Goal: Information Seeking & Learning: Find specific fact

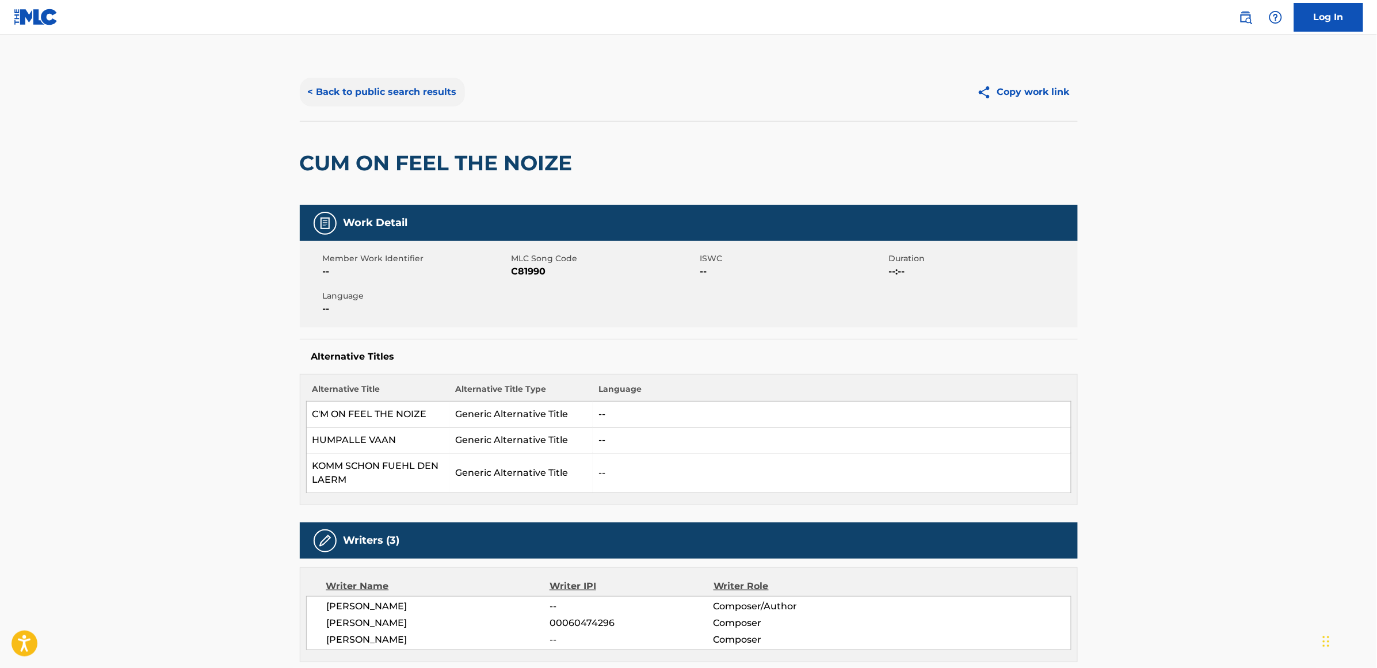
click at [400, 84] on button "< Back to public search results" at bounding box center [382, 92] width 165 height 29
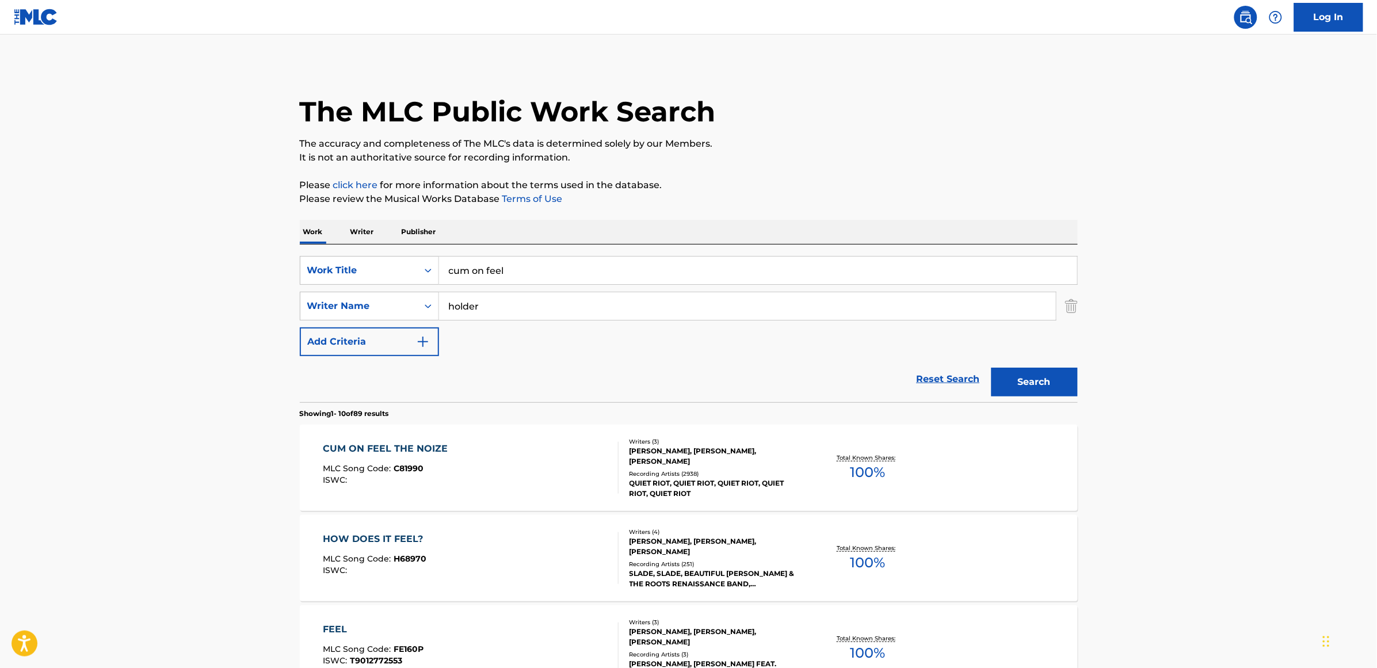
drag, startPoint x: 521, startPoint y: 269, endPoint x: 430, endPoint y: 286, distance: 92.5
click at [430, 286] on div "SearchWithCriteria3062cd81-2a7c-4e01-ba0d-1750229c765e Work Title cum on feel S…" at bounding box center [689, 306] width 778 height 100
type input "writing's on the wall"
type input "s"
type input "[PERSON_NAME]"
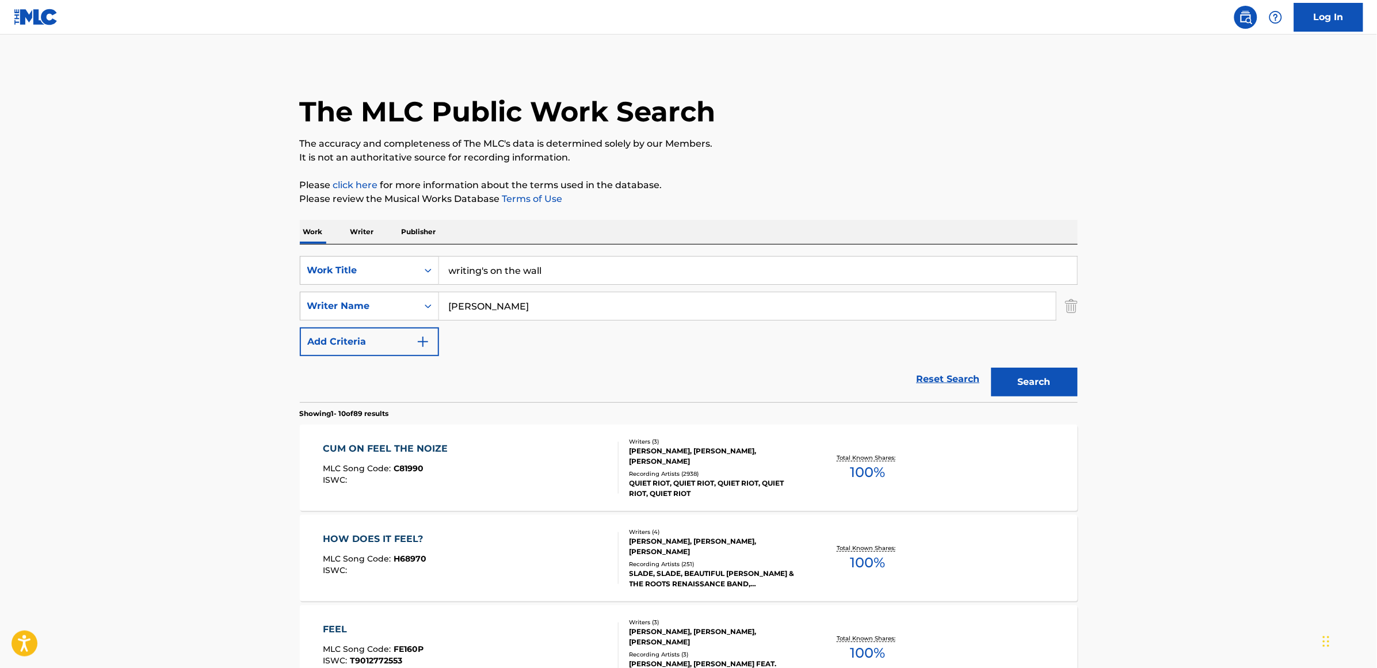
click at [991, 368] on button "Search" at bounding box center [1034, 382] width 86 height 29
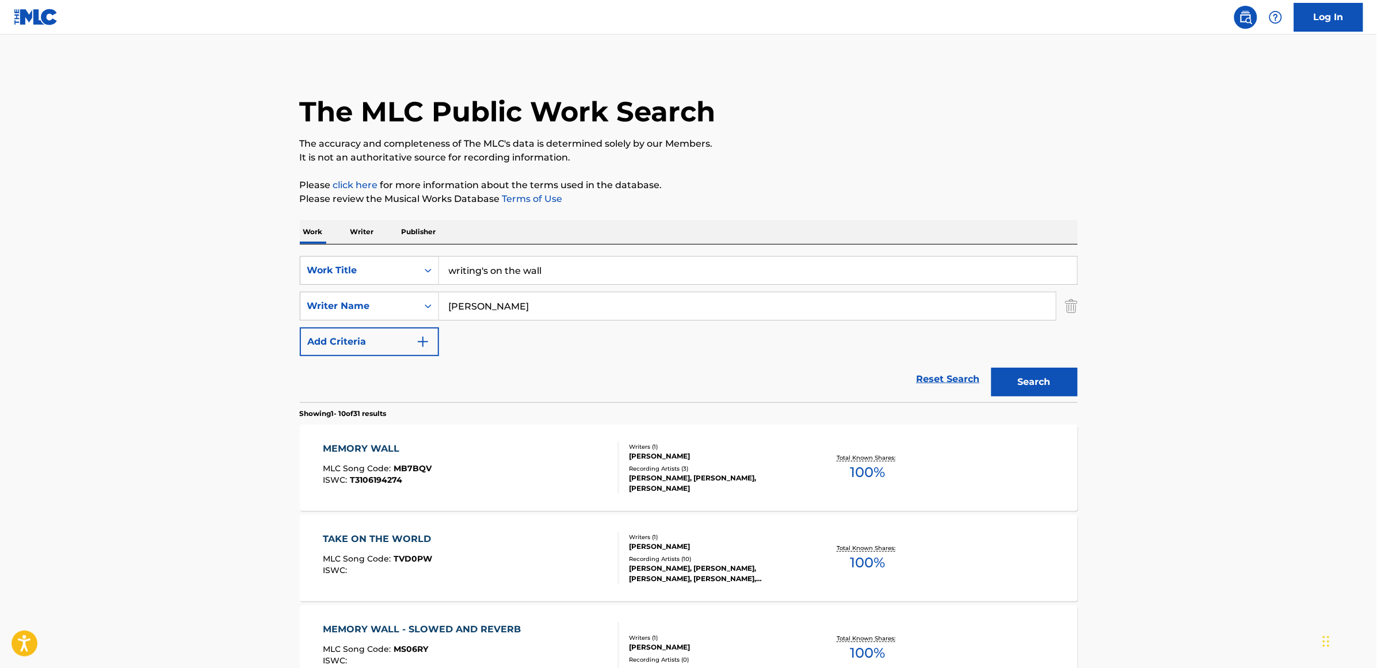
click at [481, 271] on input "writing's on the wall" at bounding box center [758, 271] width 638 height 28
type input "writings on the wall"
click at [991, 368] on button "Search" at bounding box center [1034, 382] width 86 height 29
drag, startPoint x: 497, startPoint y: 306, endPoint x: 413, endPoint y: 315, distance: 83.9
click at [413, 315] on div "SearchWithCriteriad865454a-863b-4859-9088-b2f073f4cd41 Writer Name [PERSON_NAME]" at bounding box center [689, 306] width 778 height 29
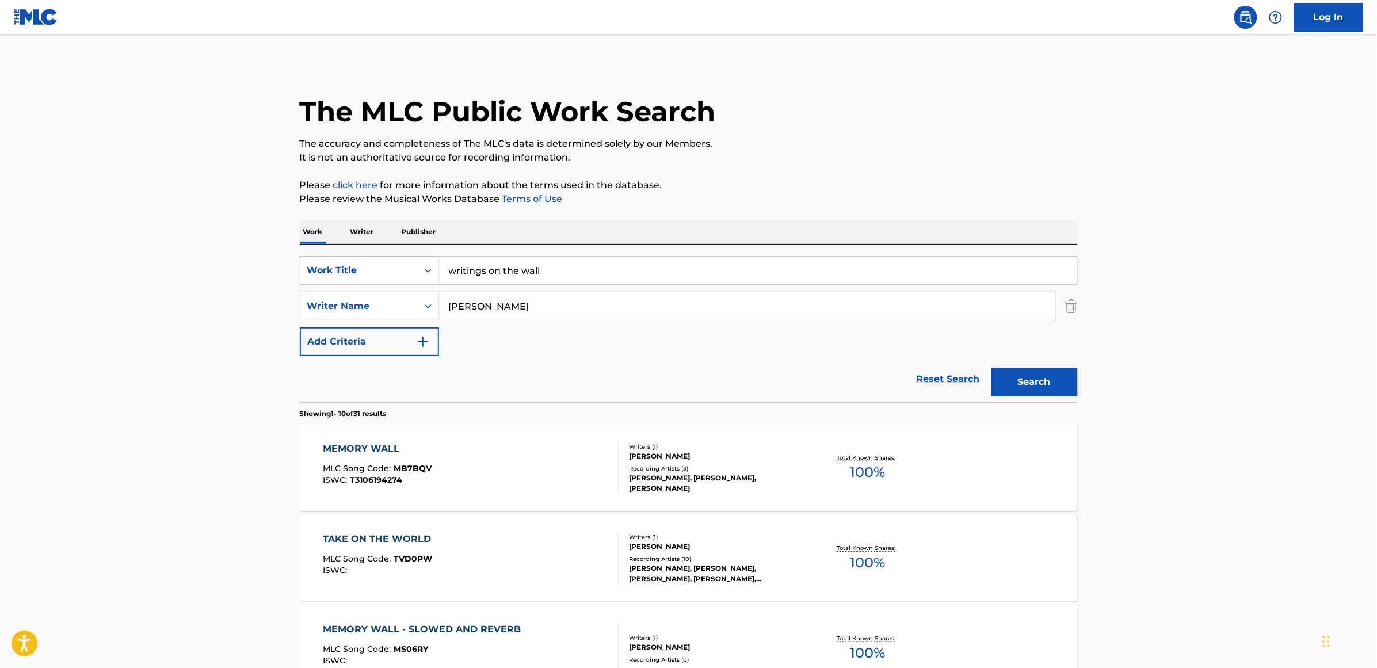
type input "[PERSON_NAME]"
click at [991, 368] on button "Search" at bounding box center [1034, 382] width 86 height 29
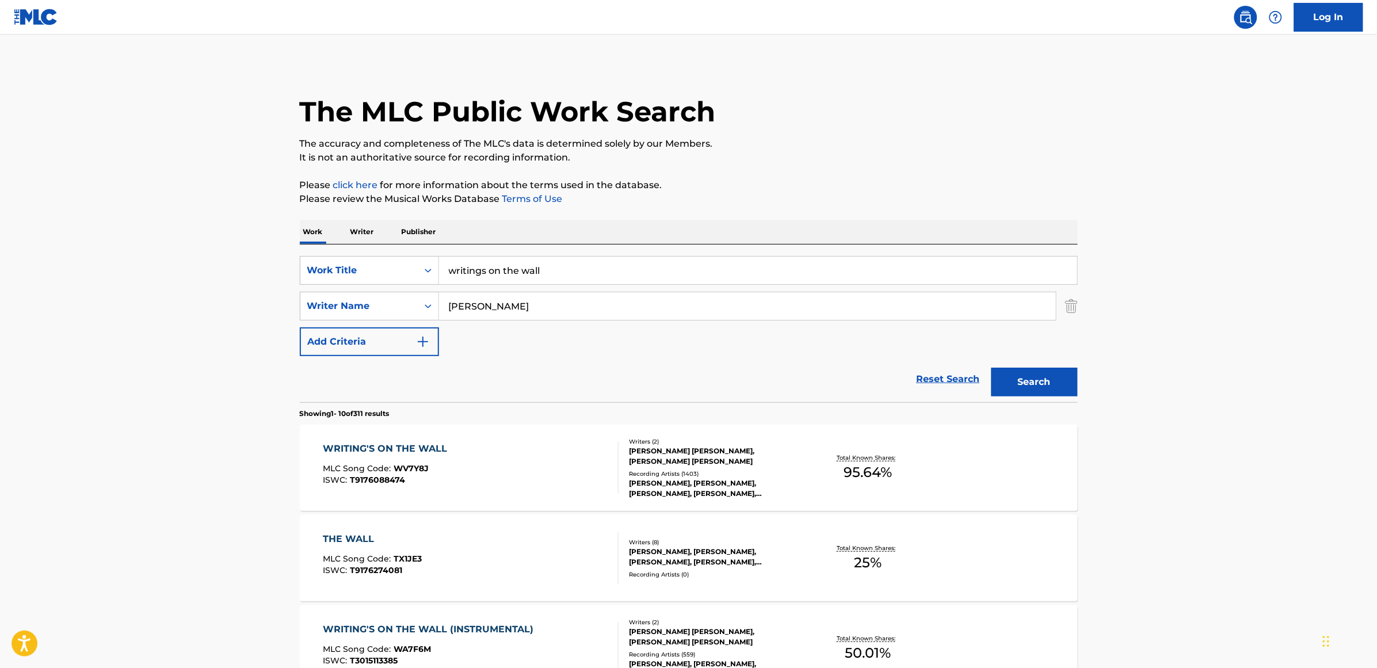
click at [398, 444] on div "WRITING'S ON THE WALL" at bounding box center [388, 449] width 130 height 14
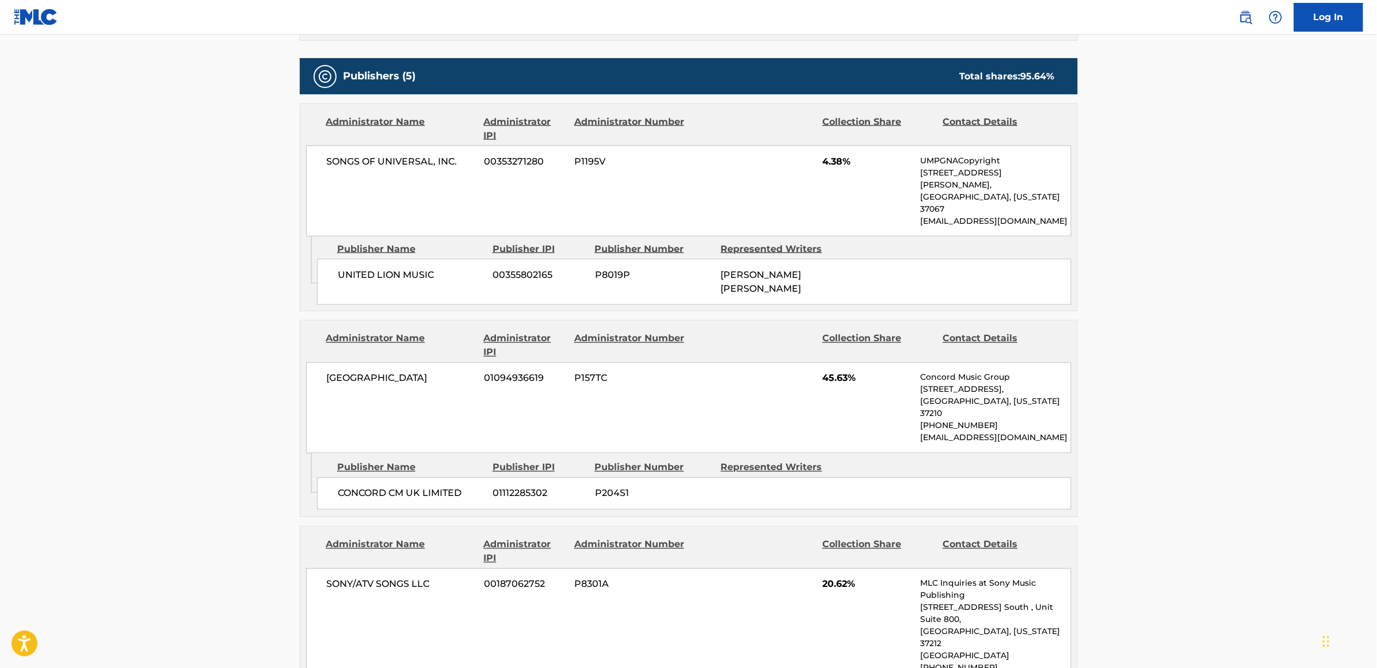
scroll to position [647, 0]
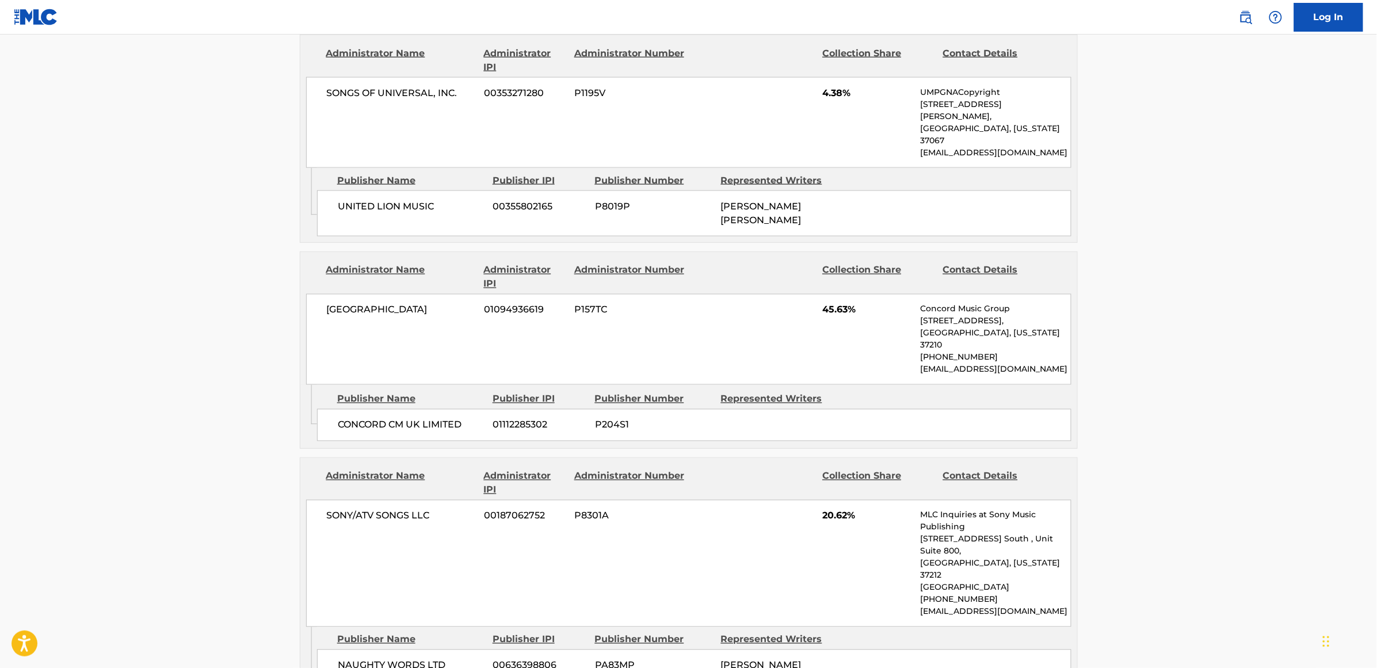
click at [403, 134] on div "SONGS OF UNIVERSAL, INC. 00353271280 P1195V 4.38% UMPGNACopyright [STREET_ADDRE…" at bounding box center [688, 122] width 765 height 91
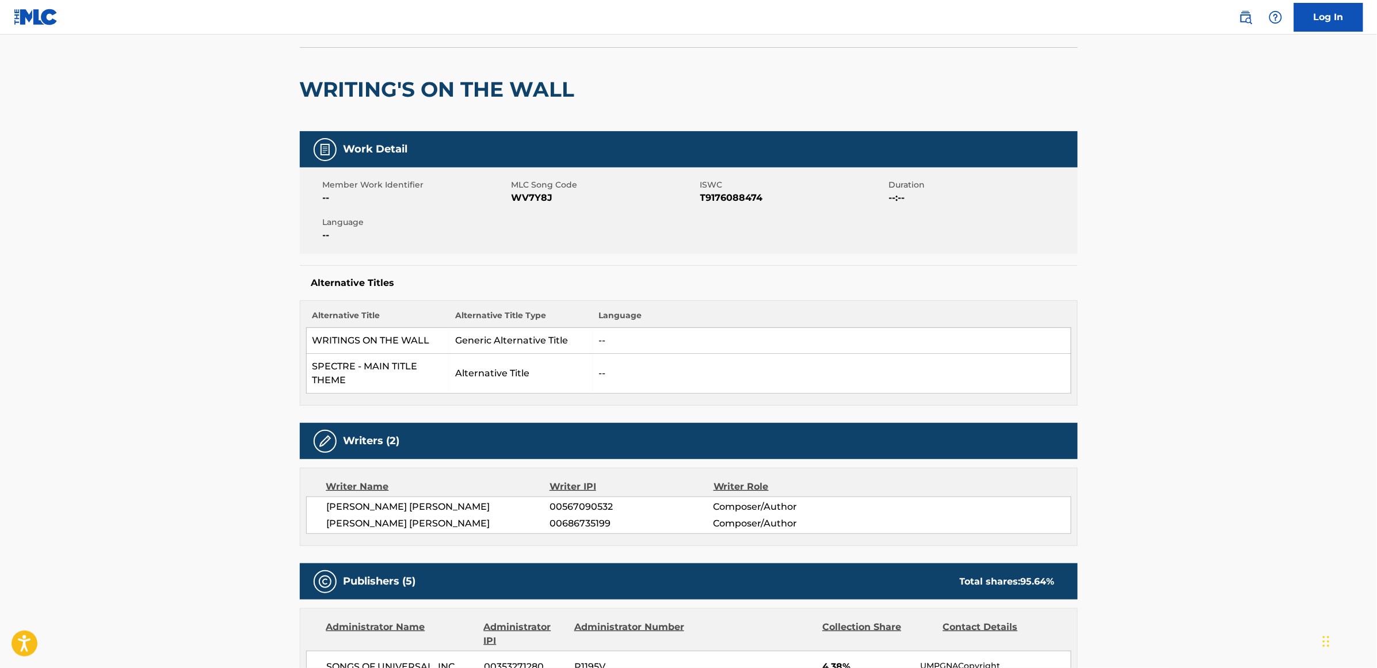
scroll to position [0, 0]
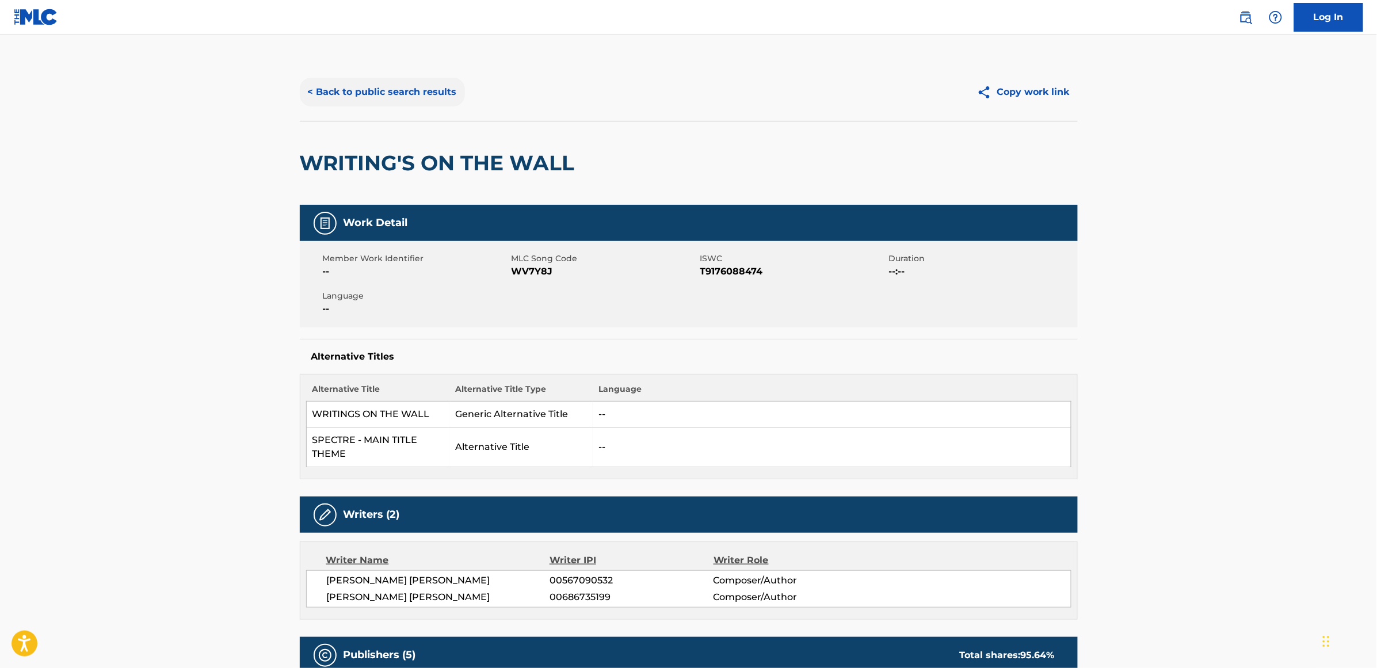
click at [356, 95] on button "< Back to public search results" at bounding box center [382, 92] width 165 height 29
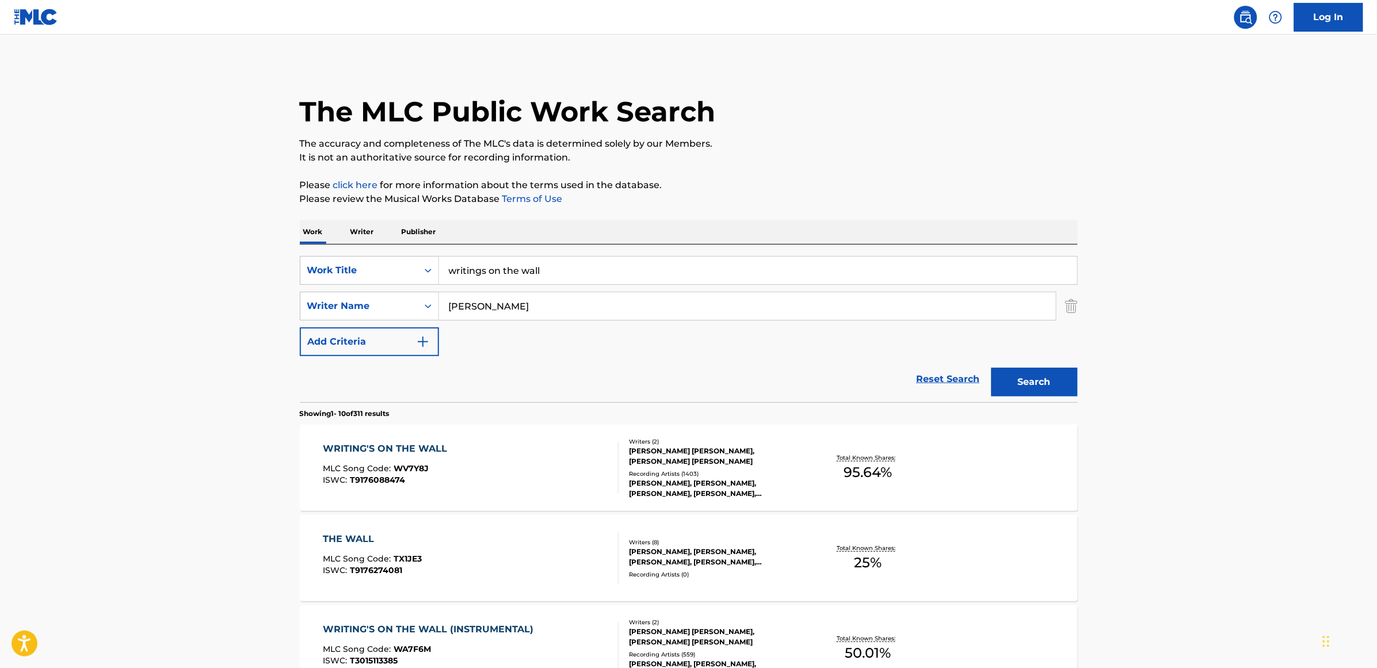
click at [442, 447] on div "WRITING'S ON THE WALL" at bounding box center [388, 449] width 130 height 14
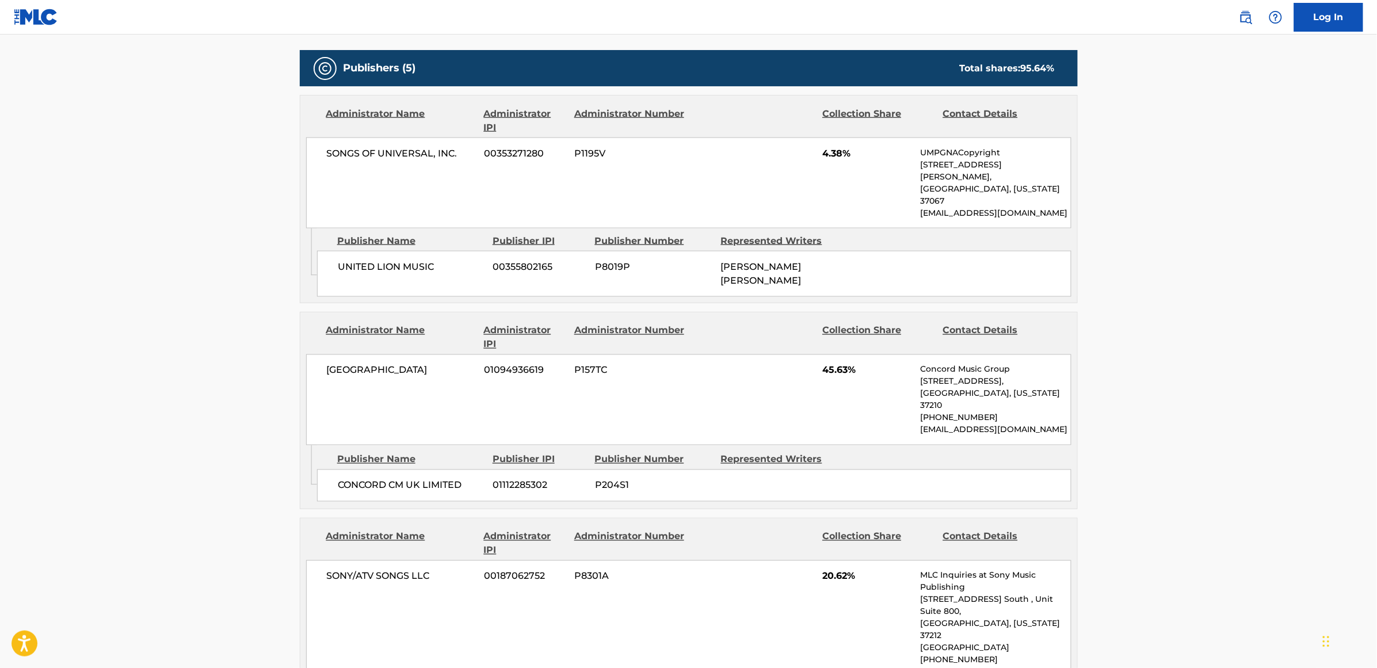
scroll to position [575, 0]
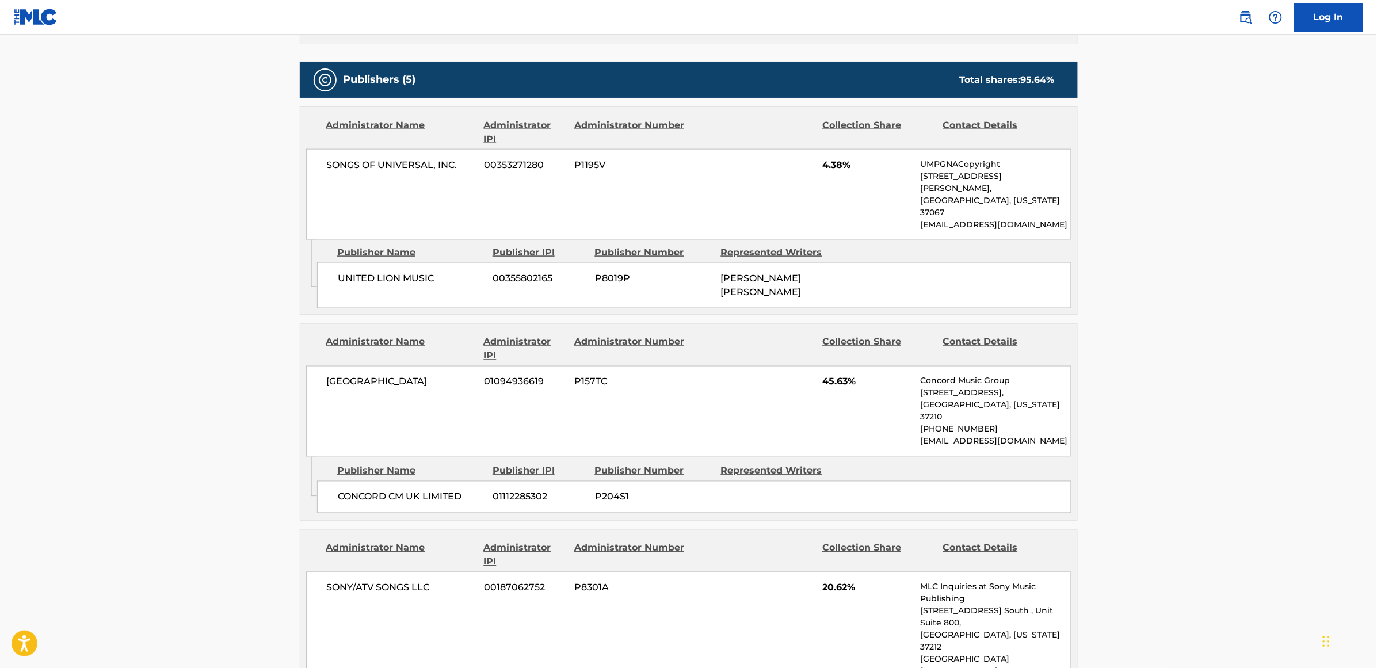
click at [450, 268] on div "UNITED LION MUSIC 00355802165 P8019P [PERSON_NAME] [PERSON_NAME]" at bounding box center [694, 285] width 754 height 46
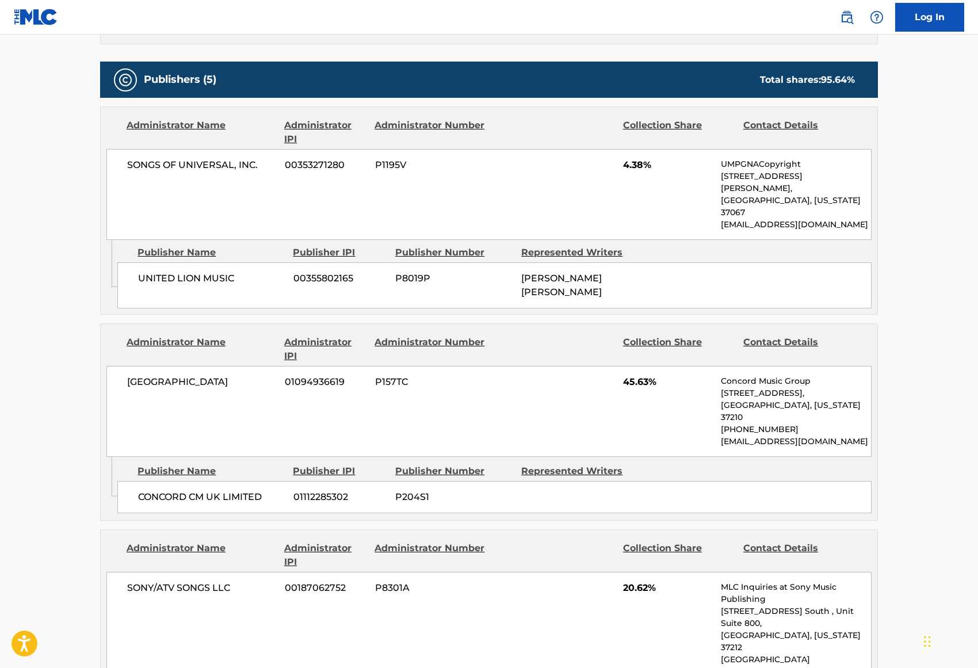
click at [441, 272] on span "P8019P" at bounding box center [453, 279] width 117 height 14
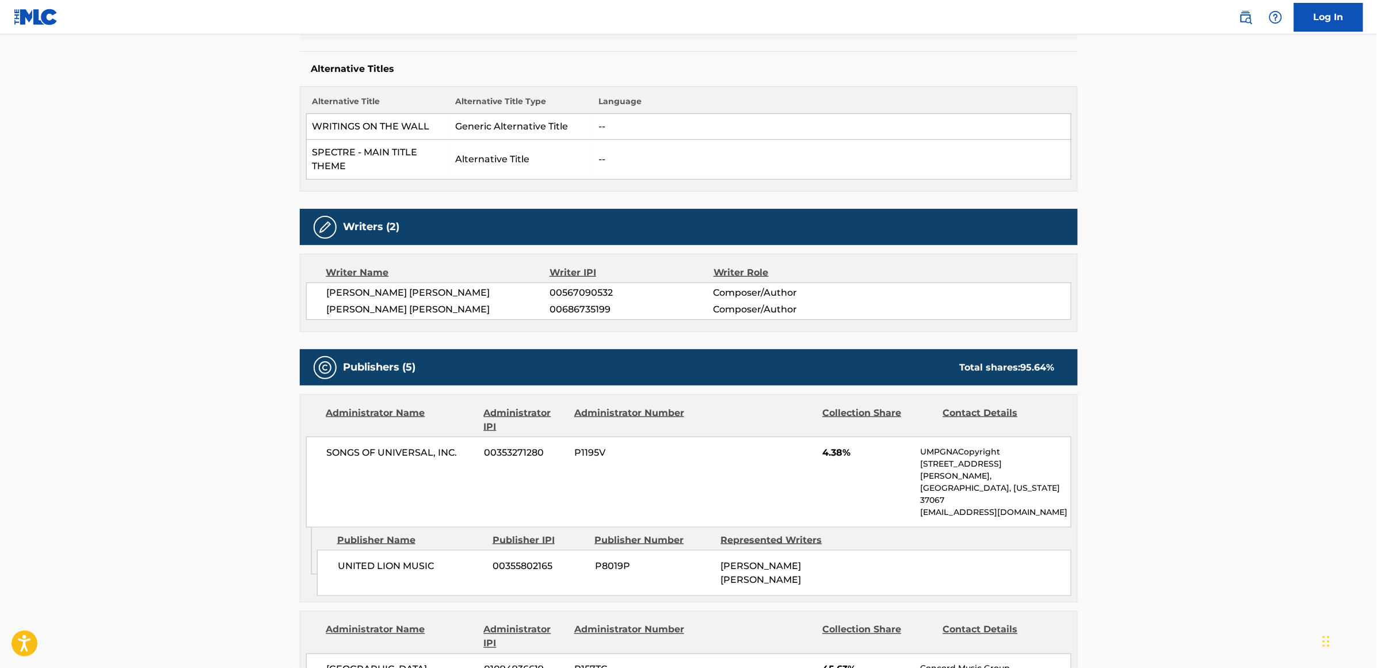
scroll to position [0, 0]
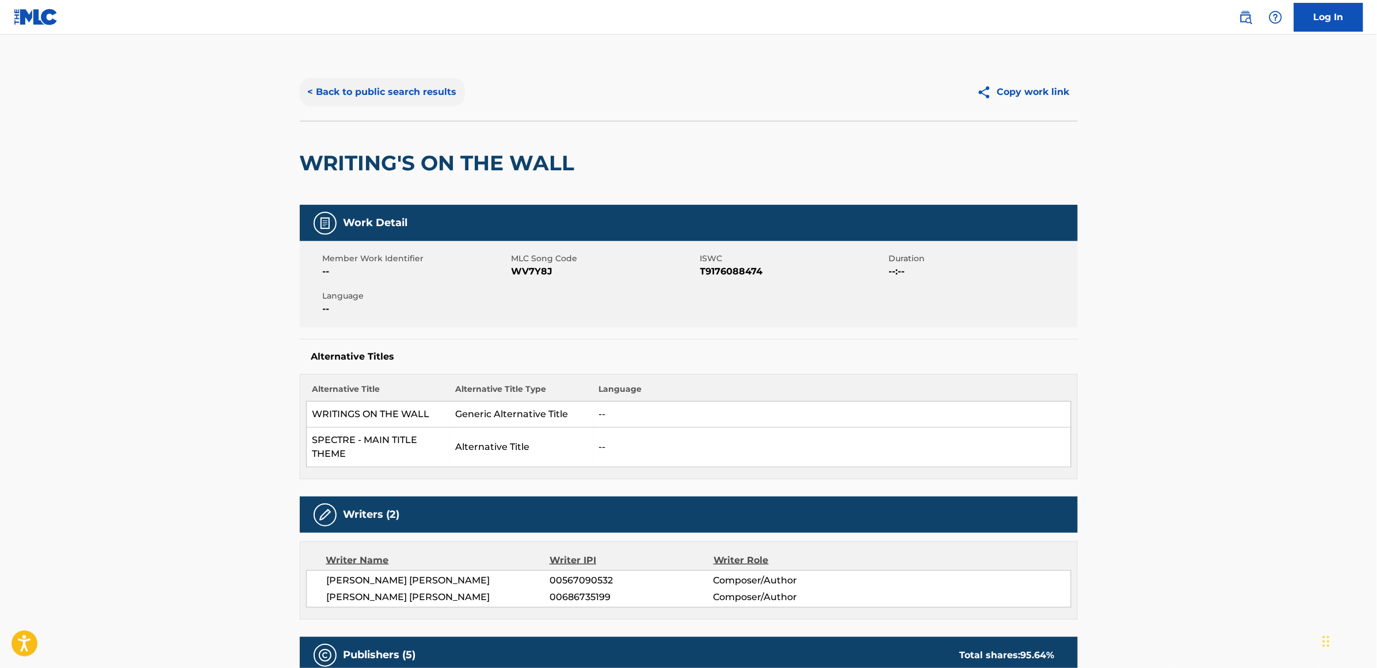
click at [372, 90] on button "< Back to public search results" at bounding box center [382, 92] width 165 height 29
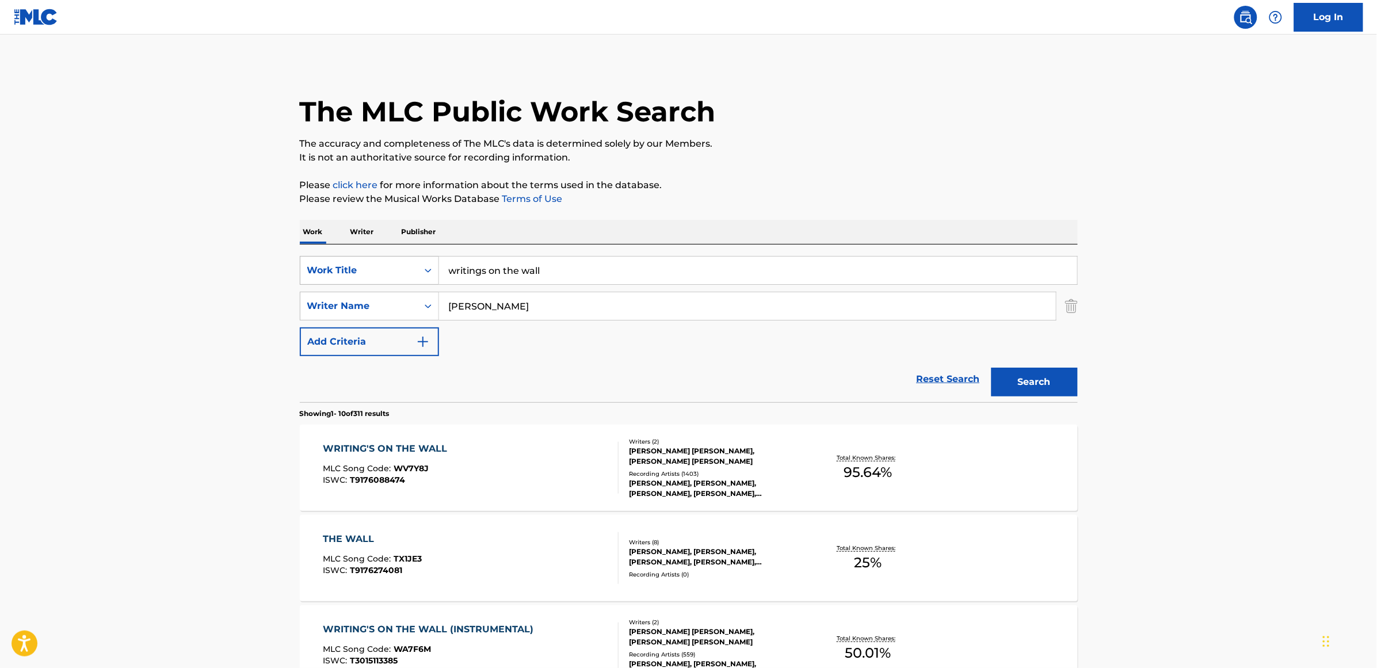
drag, startPoint x: 550, startPoint y: 264, endPoint x: 379, endPoint y: 276, distance: 171.4
click at [379, 276] on div "SearchWithCriteria3062cd81-2a7c-4e01-ba0d-1750229c765e Work Title writings on t…" at bounding box center [689, 270] width 778 height 29
type input "any other name"
type input "[PERSON_NAME]"
click at [991, 368] on button "Search" at bounding box center [1034, 382] width 86 height 29
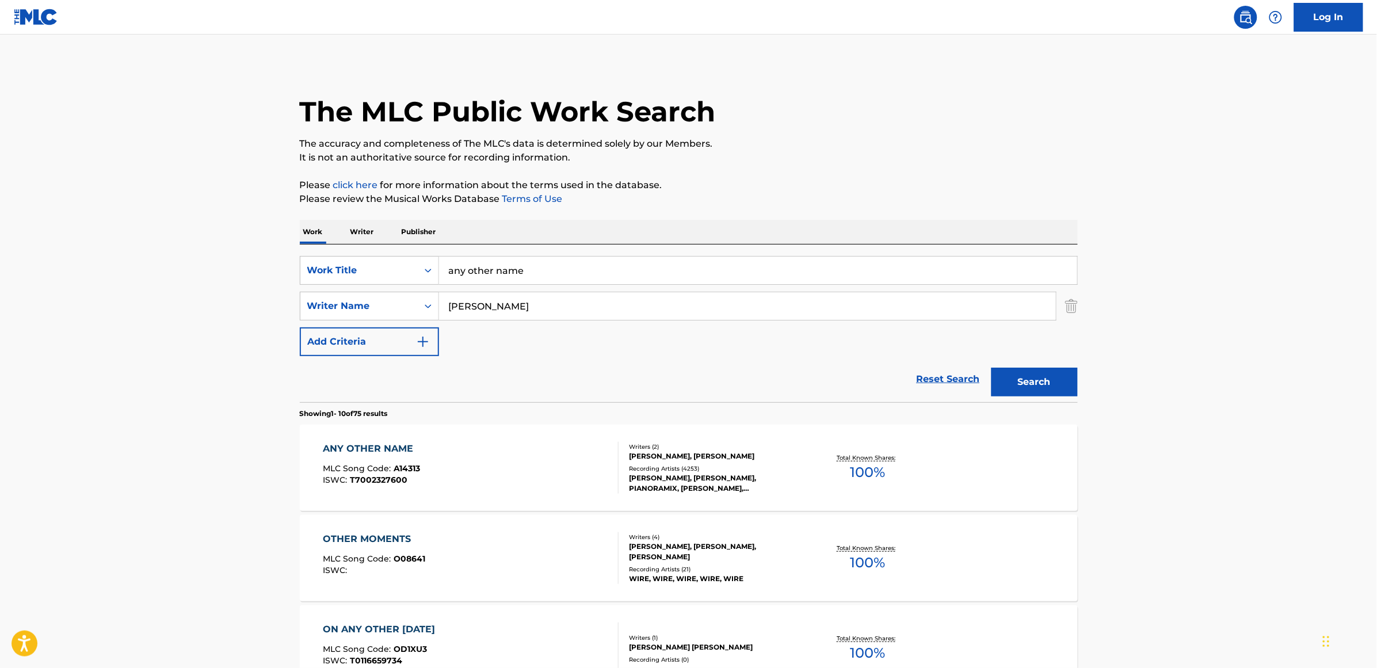
click at [368, 449] on div "ANY OTHER NAME" at bounding box center [371, 449] width 97 height 14
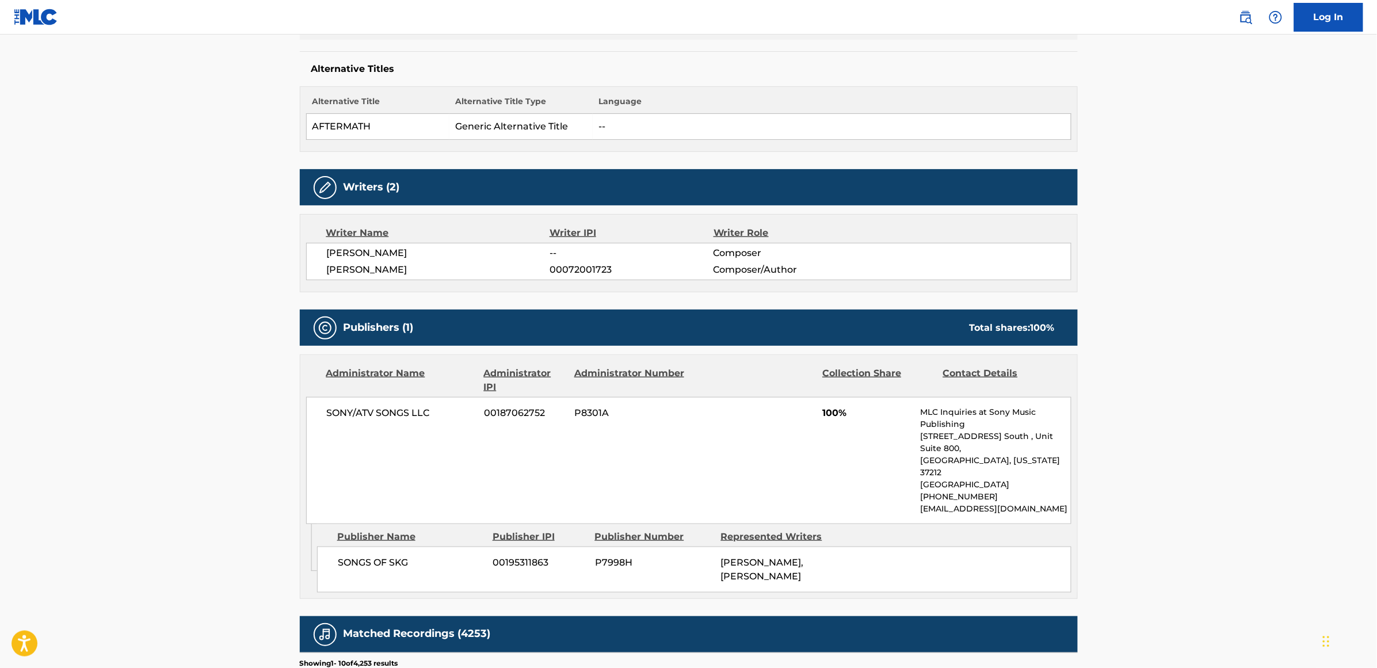
scroll to position [360, 0]
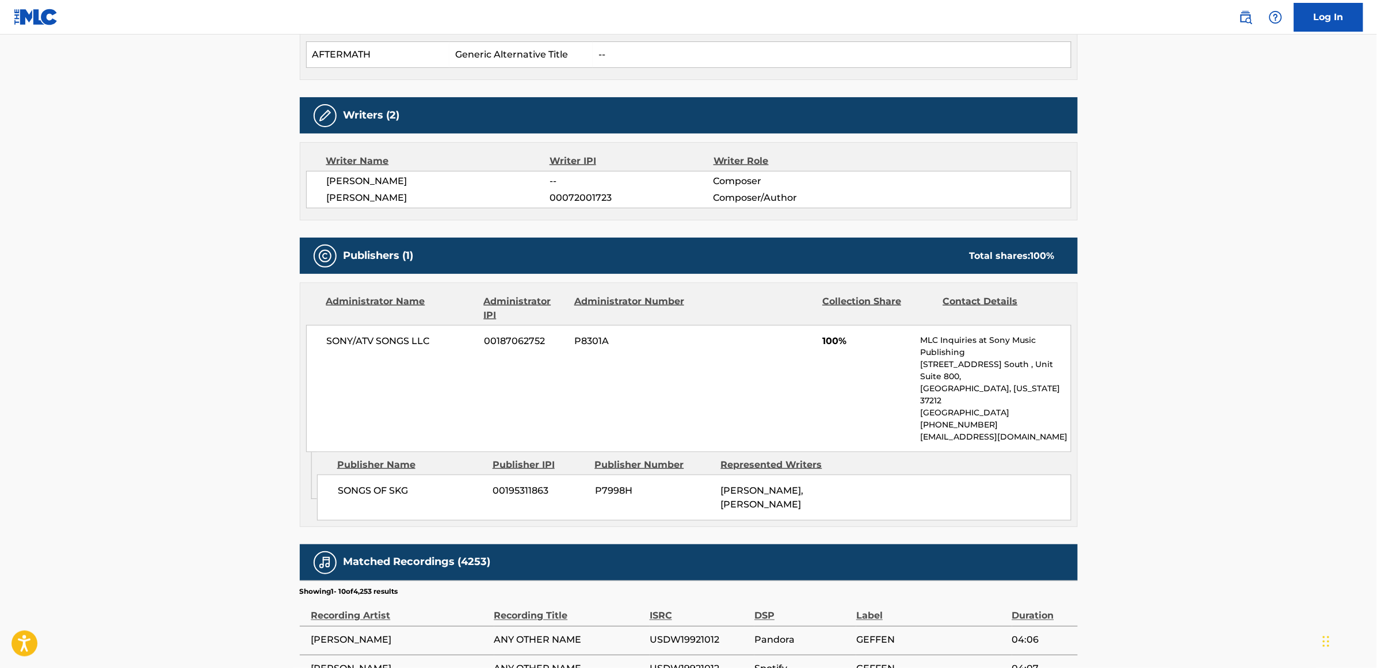
click at [574, 213] on div "Writer Name Writer IPI Writer Role [PERSON_NAME] -- Composer [PERSON_NAME] 0007…" at bounding box center [689, 181] width 778 height 78
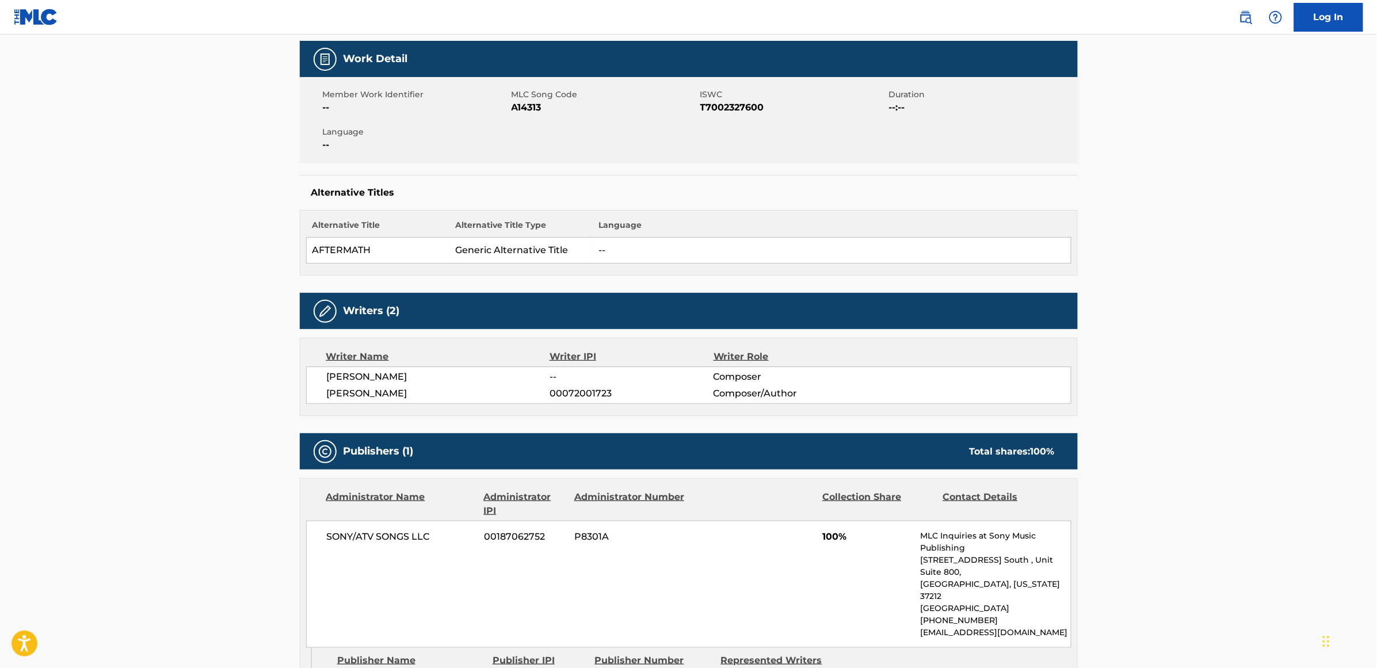
scroll to position [0, 0]
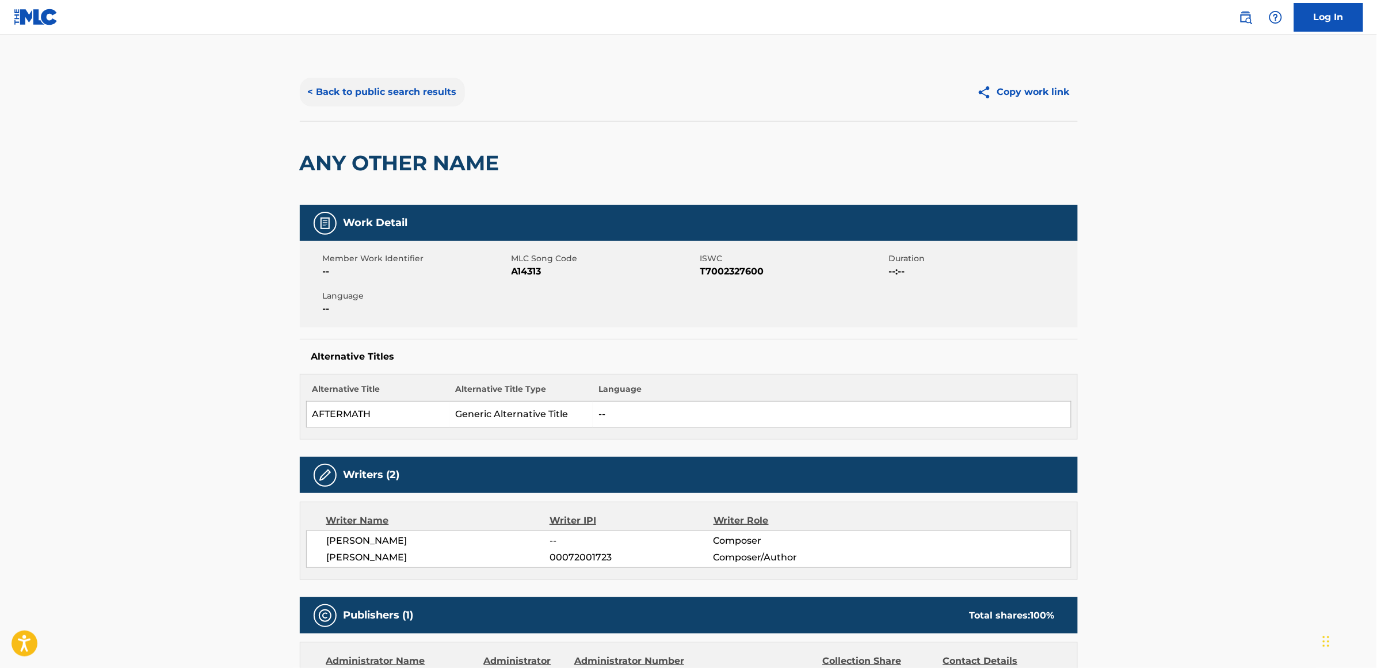
click at [348, 93] on button "< Back to public search results" at bounding box center [382, 92] width 165 height 29
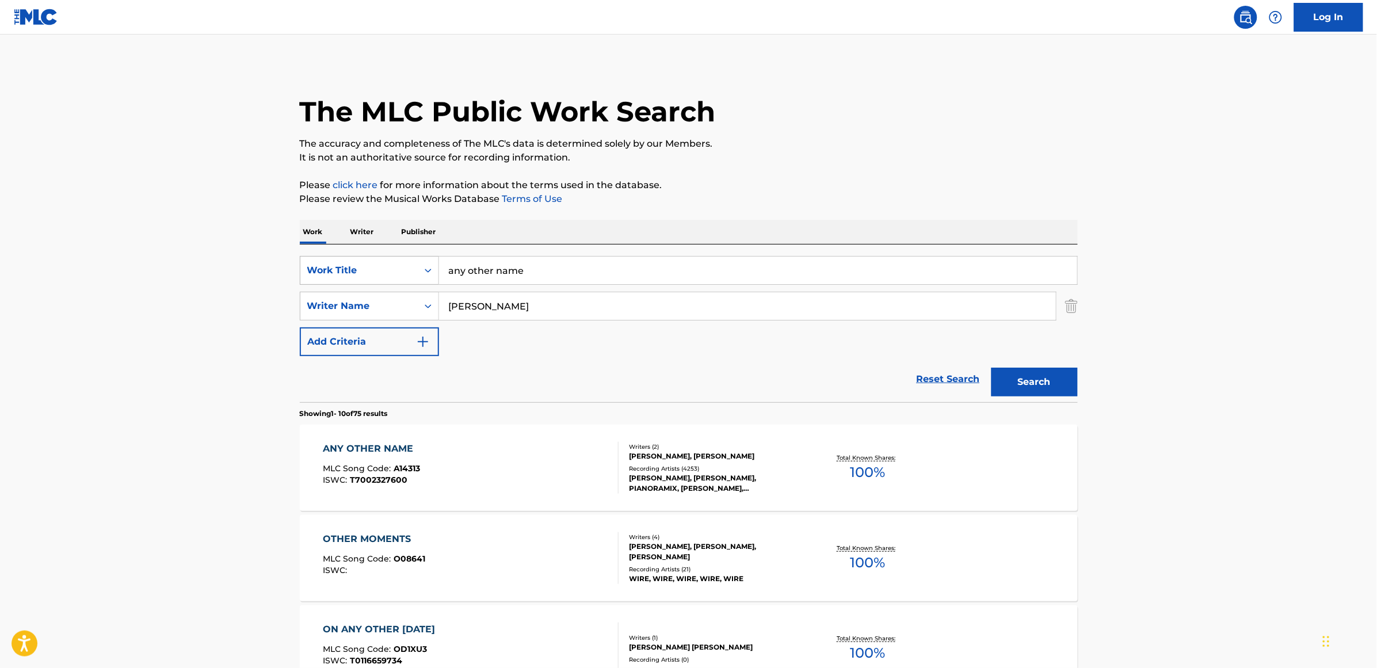
drag, startPoint x: 566, startPoint y: 282, endPoint x: 438, endPoint y: 277, distance: 127.8
click at [453, 277] on input "any other name" at bounding box center [758, 271] width 638 height 28
type input "a"
type input "sing"
type input "razaf"
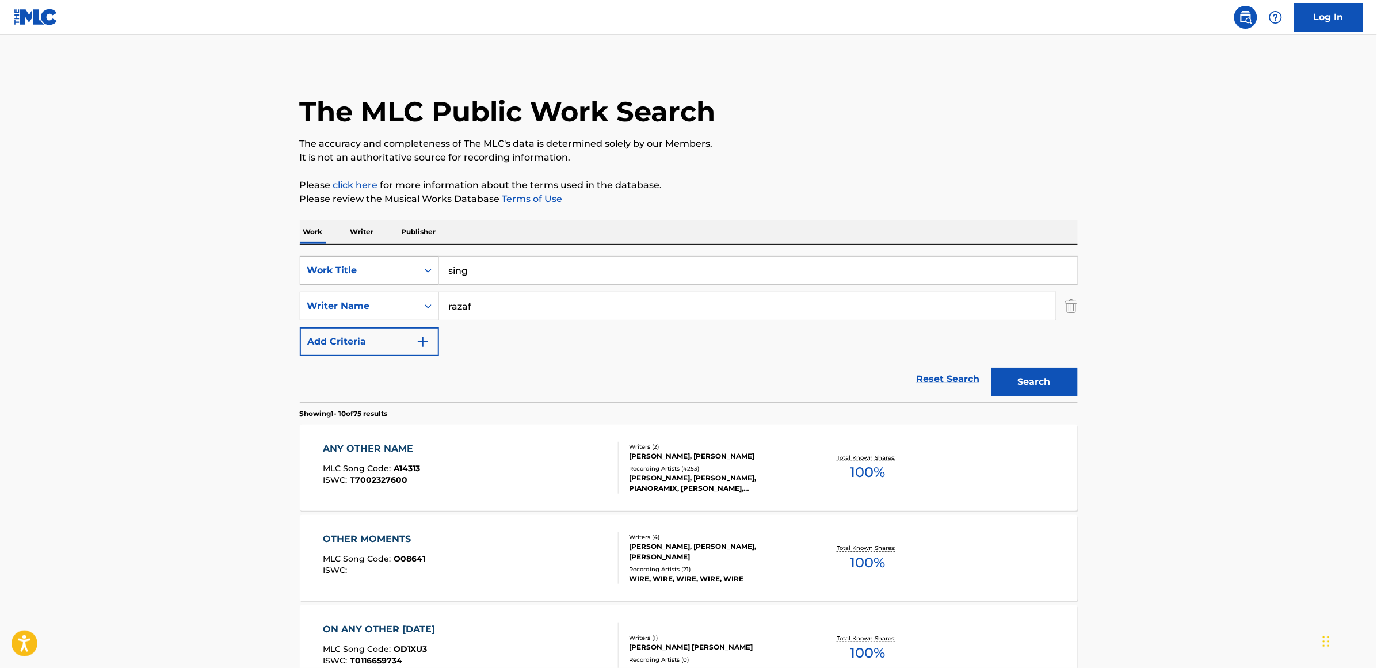
click at [991, 368] on button "Search" at bounding box center [1034, 382] width 86 height 29
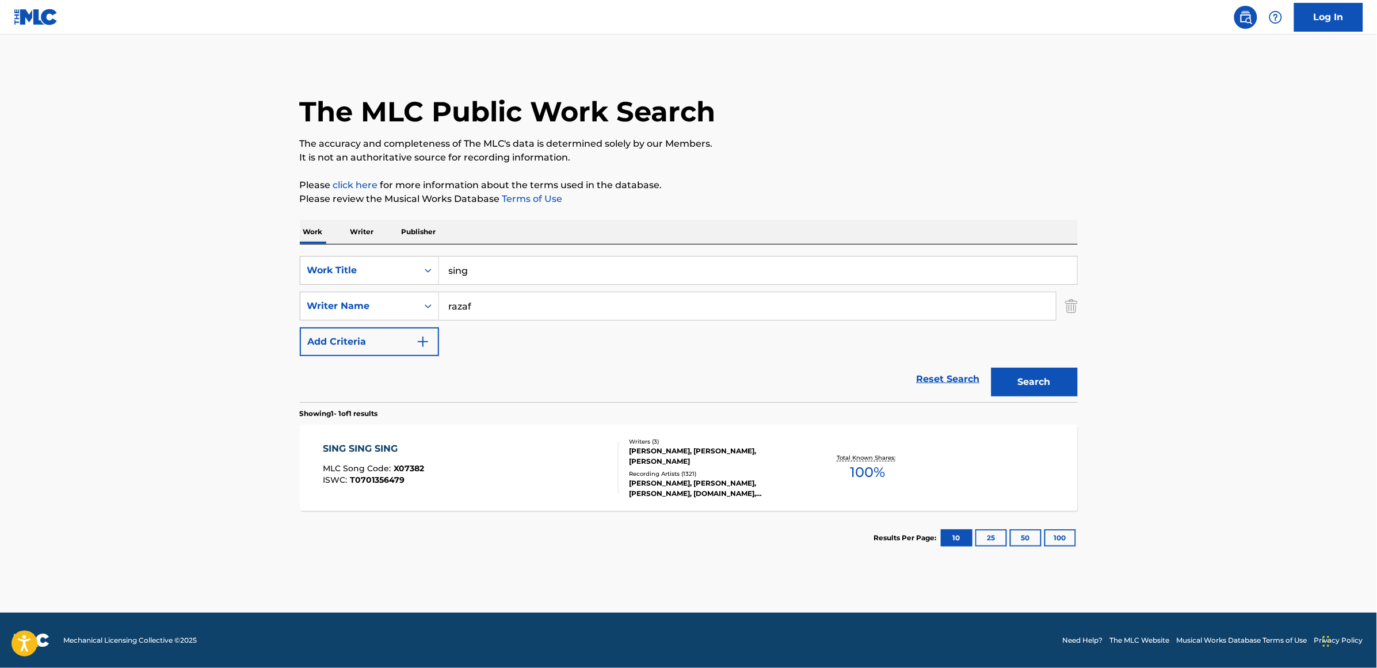
click at [345, 444] on div "SING SING SING" at bounding box center [373, 449] width 101 height 14
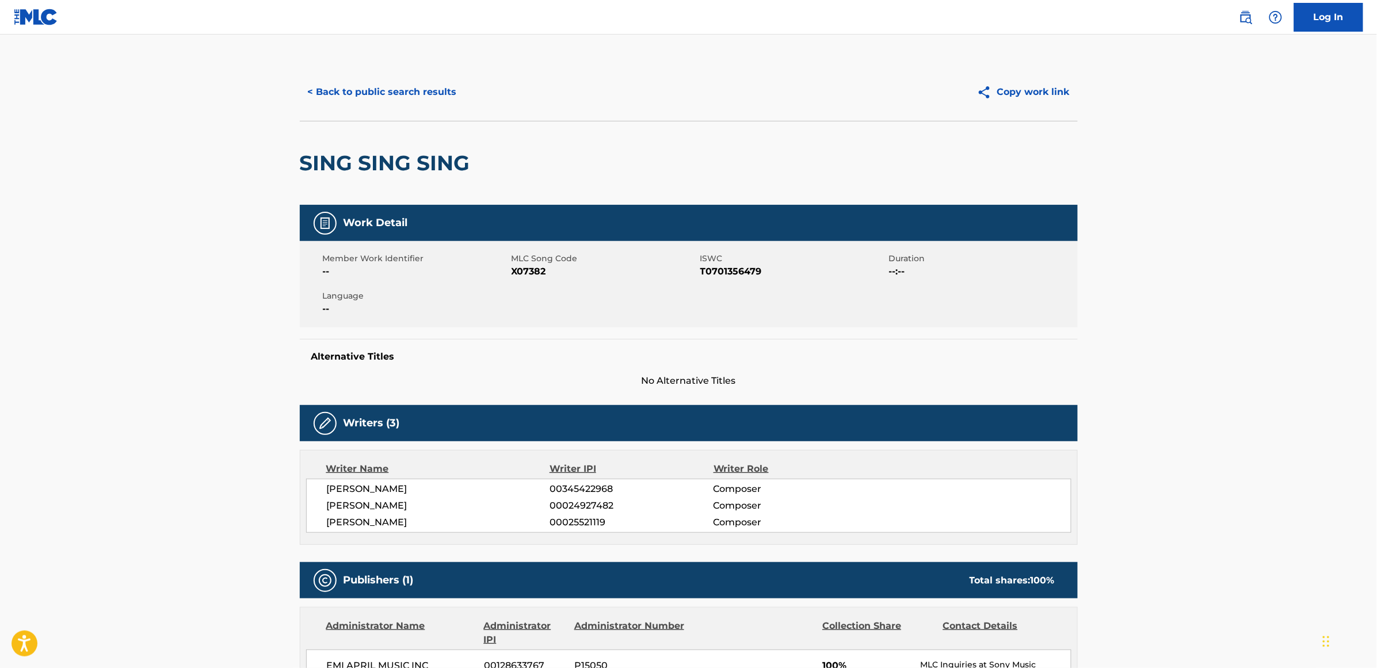
click at [749, 457] on div "Writer Name Writer IPI Writer Role [PERSON_NAME] 00345422968 Composer [PERSON_N…" at bounding box center [689, 497] width 778 height 95
drag, startPoint x: 470, startPoint y: 167, endPoint x: 298, endPoint y: 173, distance: 172.2
click at [298, 173] on div "< Back to public search results Copy work link SING SING SING Work Detail Membe…" at bounding box center [689, 671] width 806 height 1216
copy h2 "SING SING SING"
click at [991, 527] on div "[PERSON_NAME] 00025521119 Composer" at bounding box center [699, 523] width 744 height 14
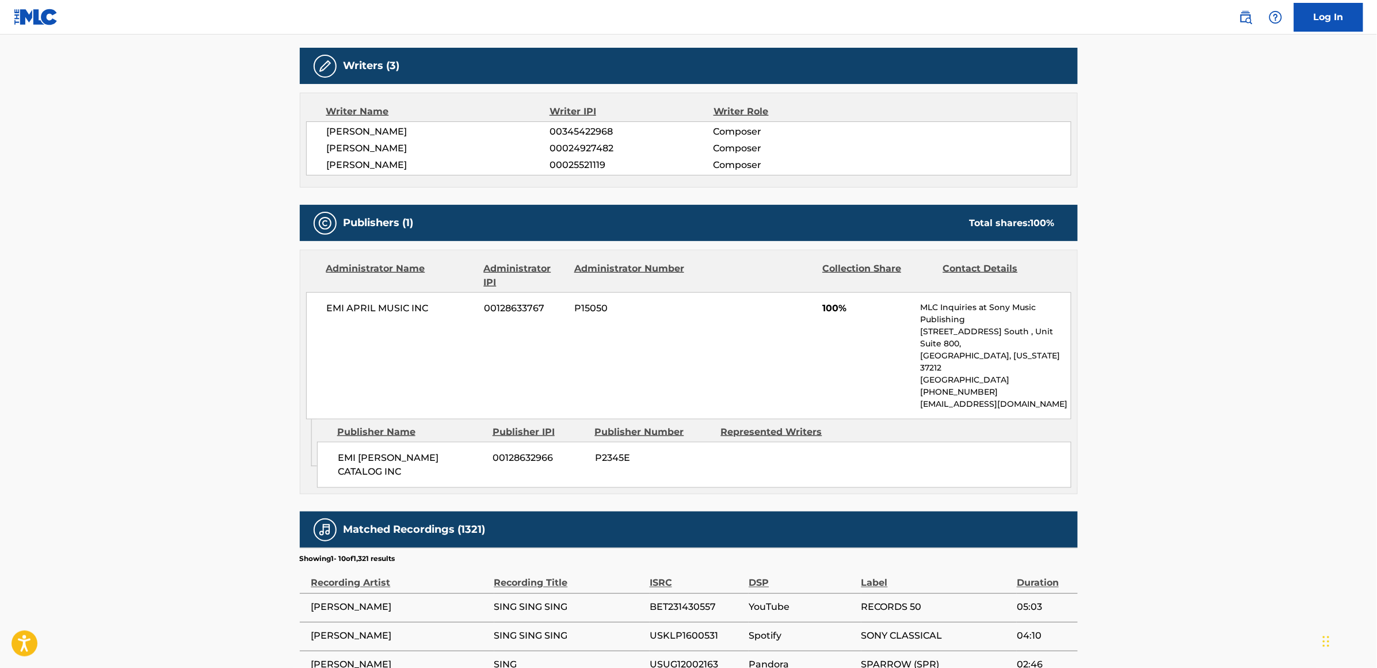
scroll to position [360, 0]
